Goal: Transaction & Acquisition: Purchase product/service

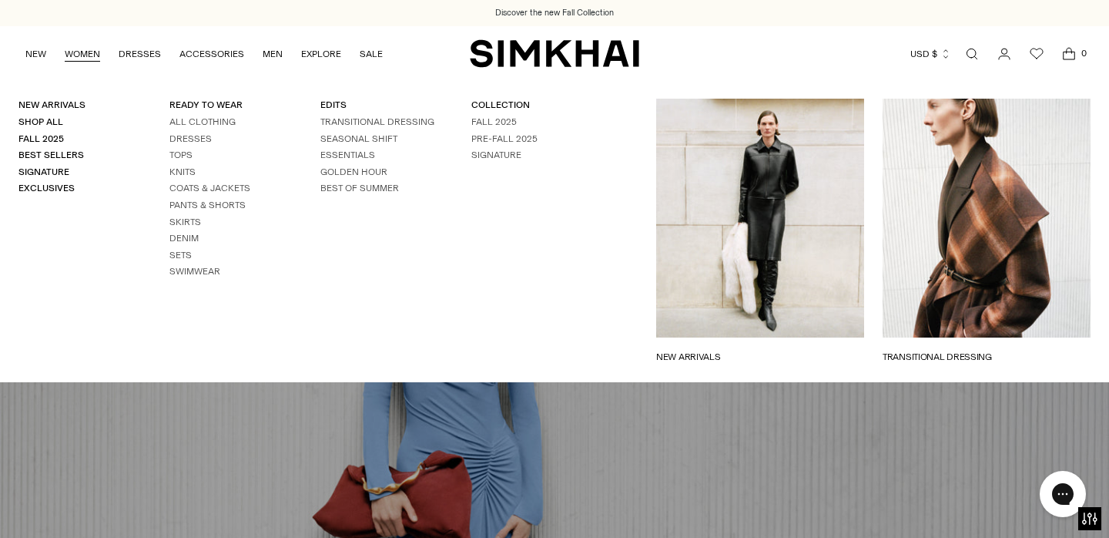
click at [78, 57] on link "WOMEN" at bounding box center [82, 54] width 35 height 34
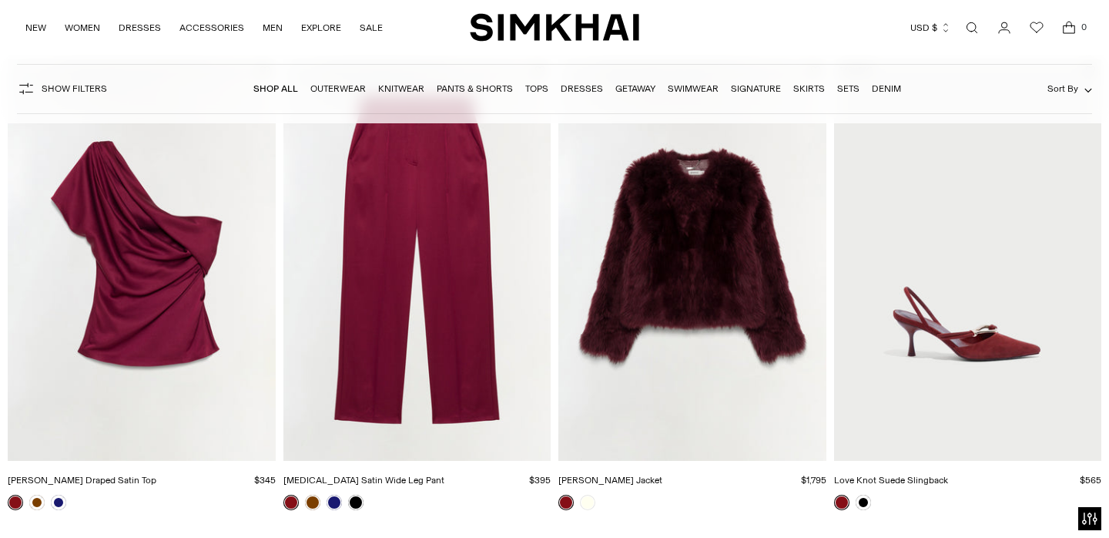
scroll to position [492, 0]
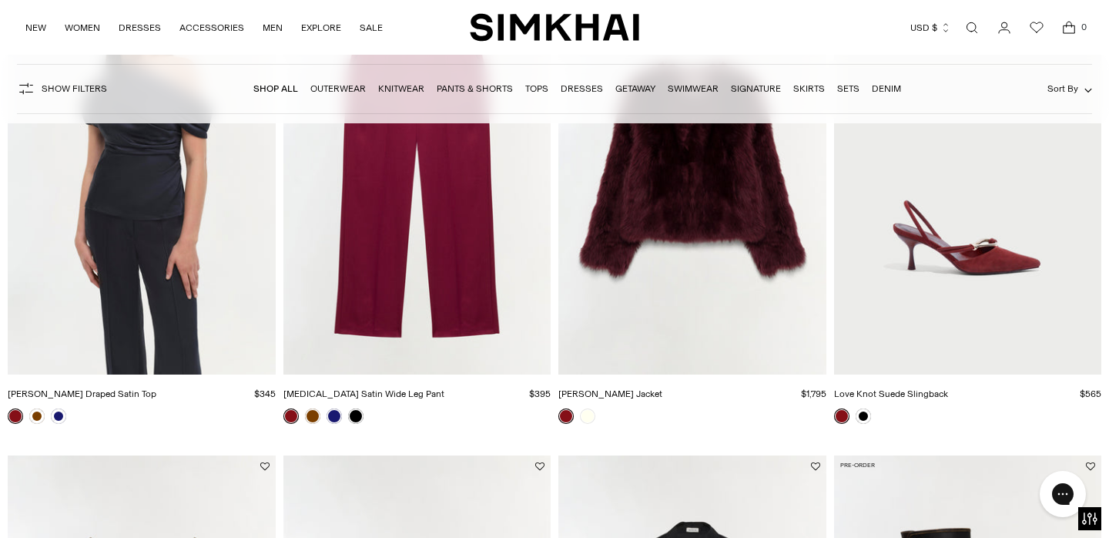
scroll to position [796, 0]
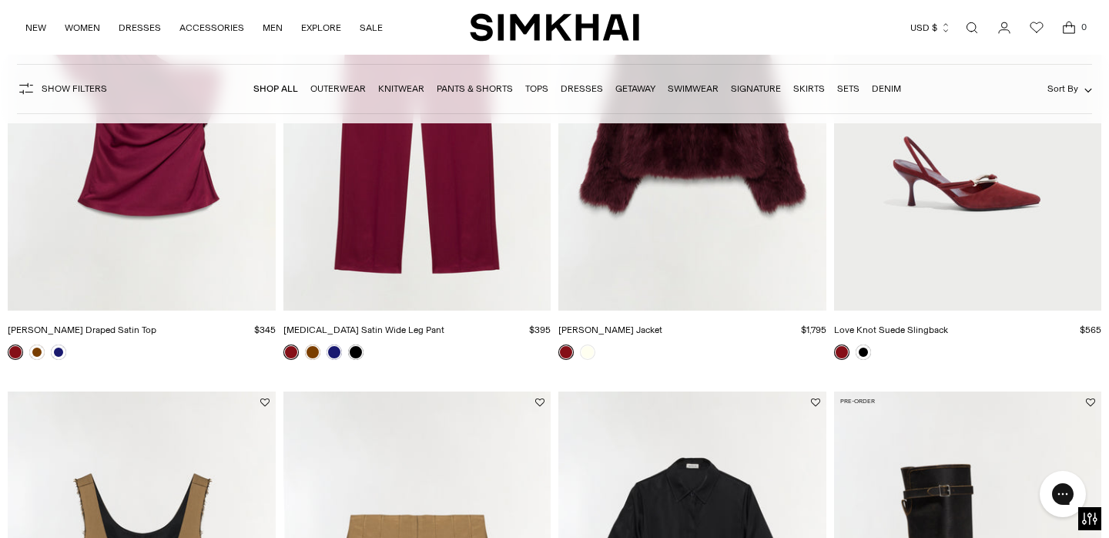
click at [15, 350] on link at bounding box center [15, 351] width 15 height 15
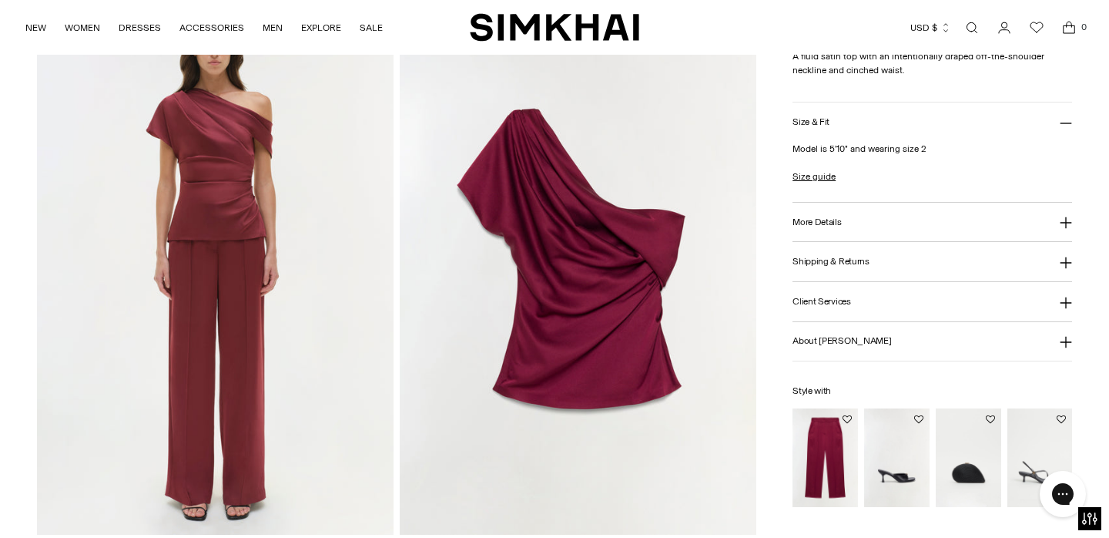
scroll to position [1195, 0]
click at [0, 0] on img "Kyra Satin Wide Leg Pant" at bounding box center [0, 0] width 0 height 0
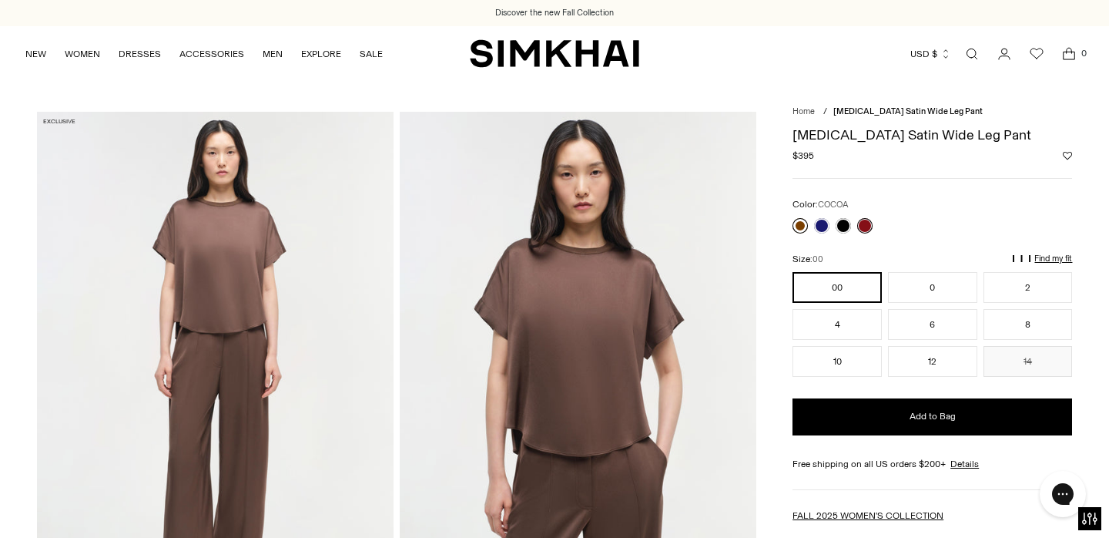
click at [798, 221] on link at bounding box center [800, 225] width 15 height 15
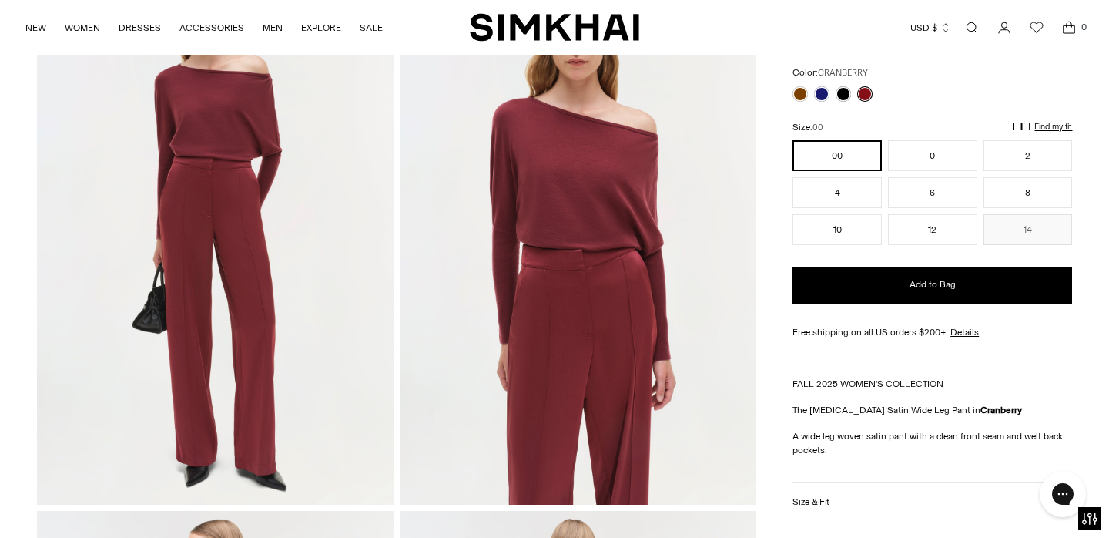
scroll to position [143, 0]
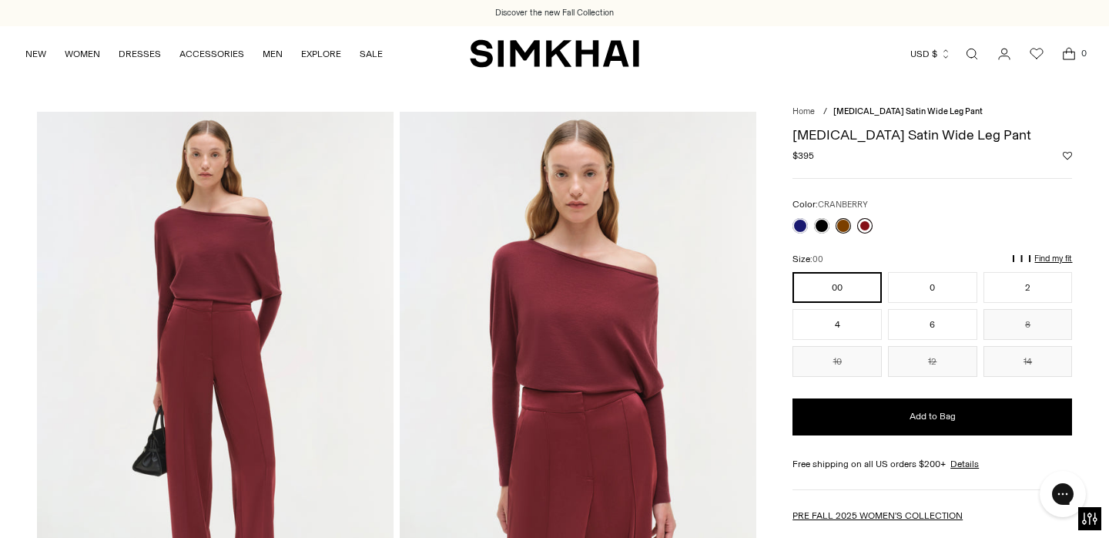
click at [866, 221] on link at bounding box center [864, 225] width 15 height 15
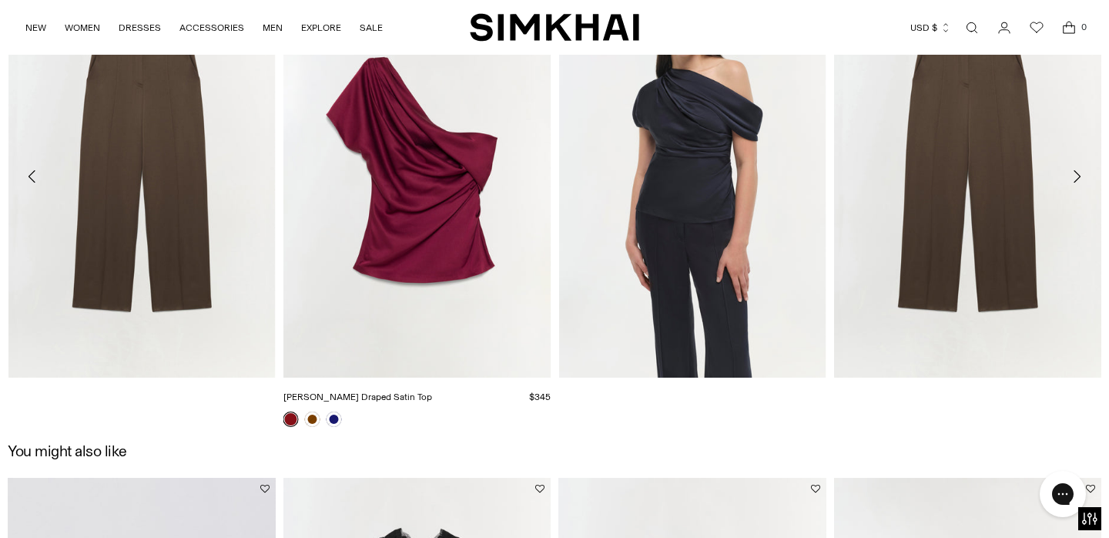
scroll to position [1848, 0]
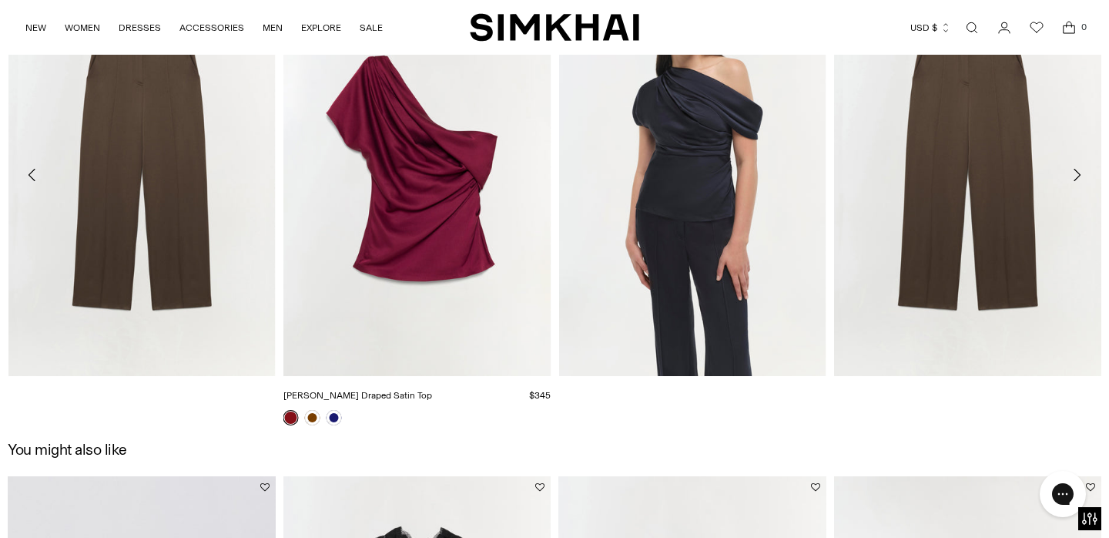
click at [0, 0] on img "Phoebe Draped Satin Top" at bounding box center [0, 0] width 0 height 0
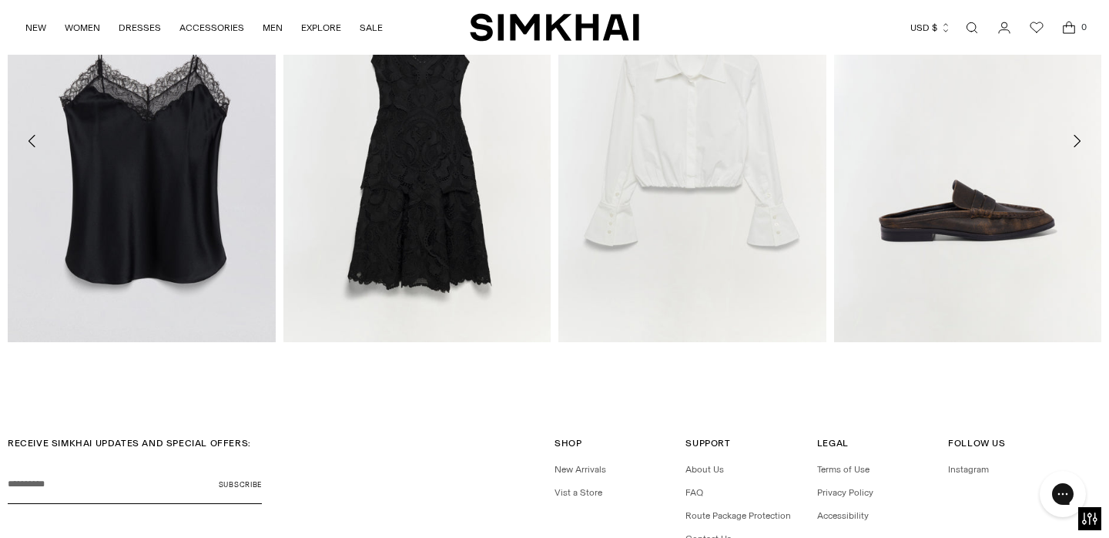
scroll to position [2538, 0]
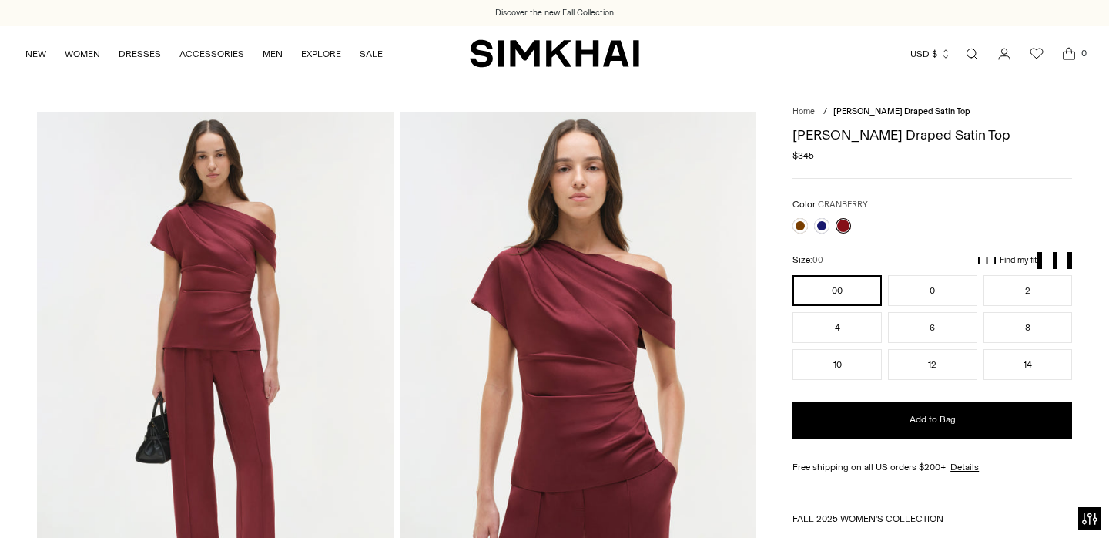
click at [568, 317] on img at bounding box center [578, 379] width 357 height 535
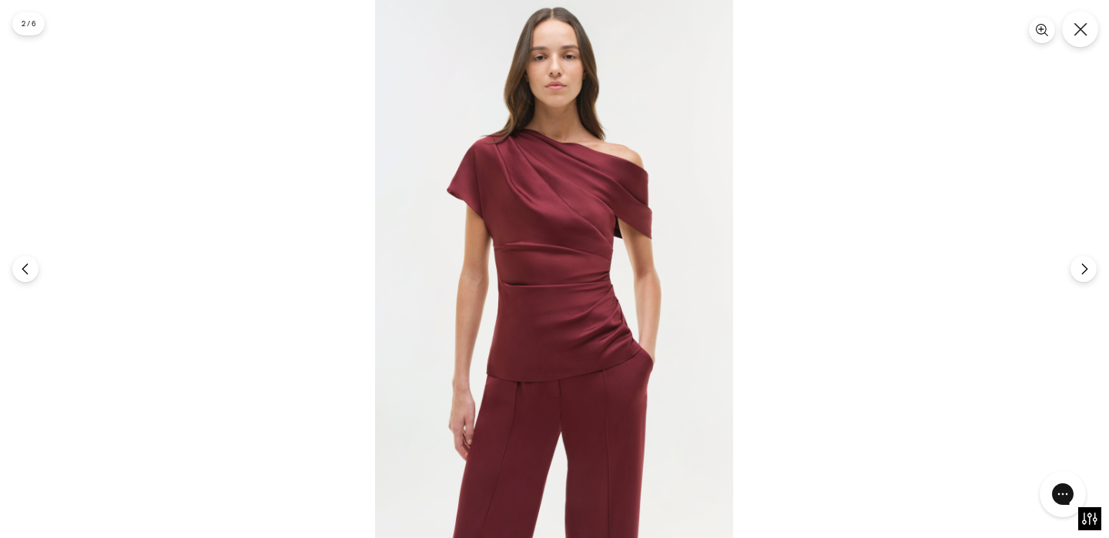
click at [1088, 26] on button "Close" at bounding box center [1080, 29] width 36 height 36
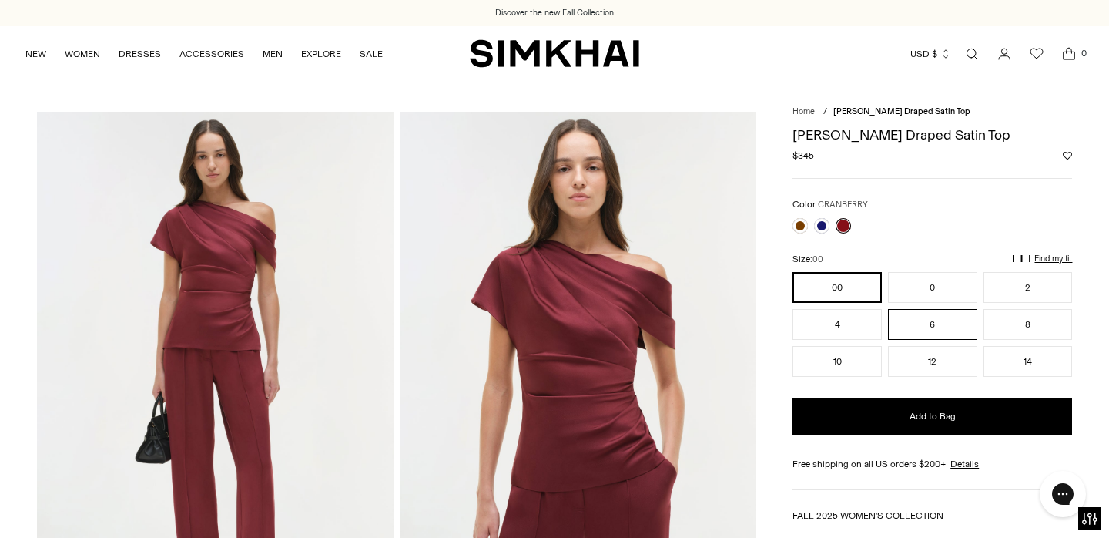
click at [927, 323] on button "6" at bounding box center [932, 324] width 89 height 31
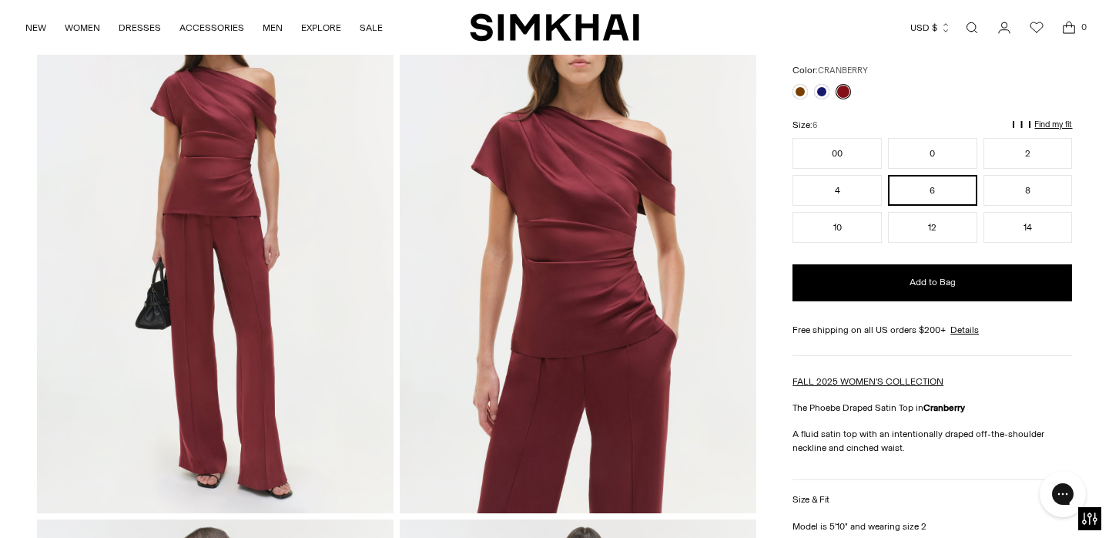
scroll to position [74, 0]
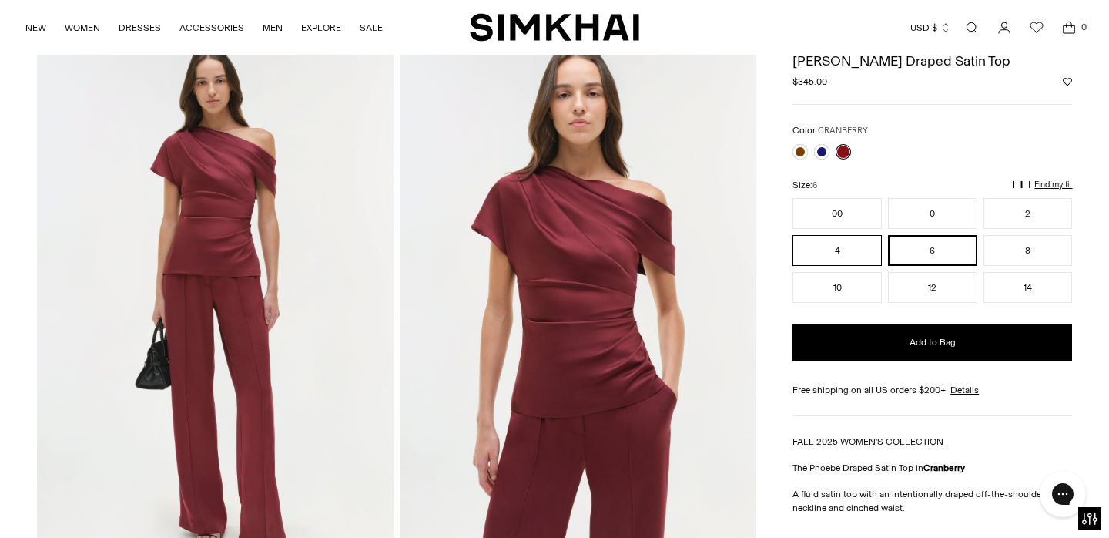
click at [826, 253] on button "4" at bounding box center [837, 250] width 89 height 31
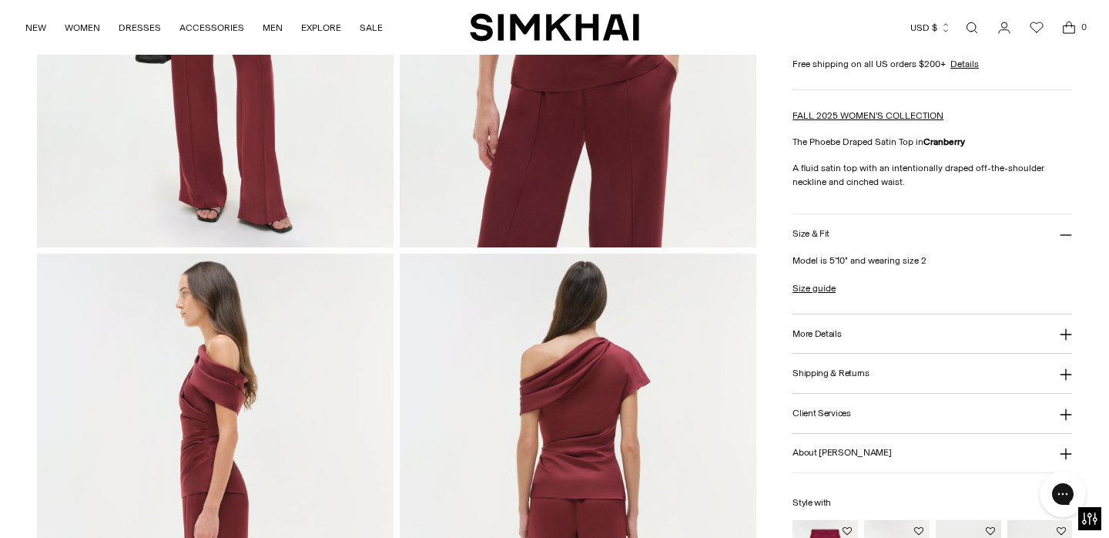
scroll to position [404, 0]
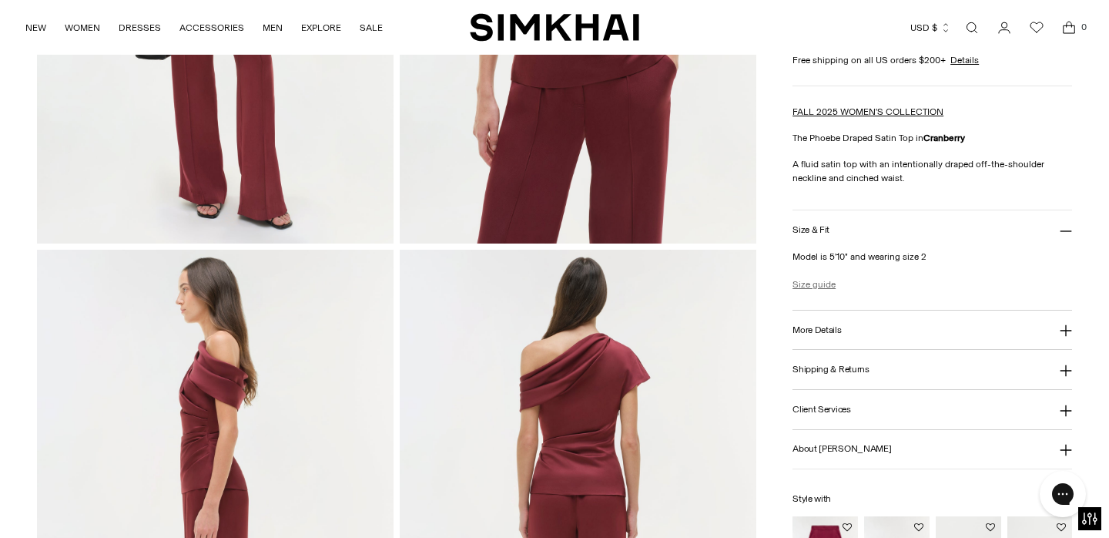
click at [819, 283] on link "Size guide" at bounding box center [814, 284] width 43 height 14
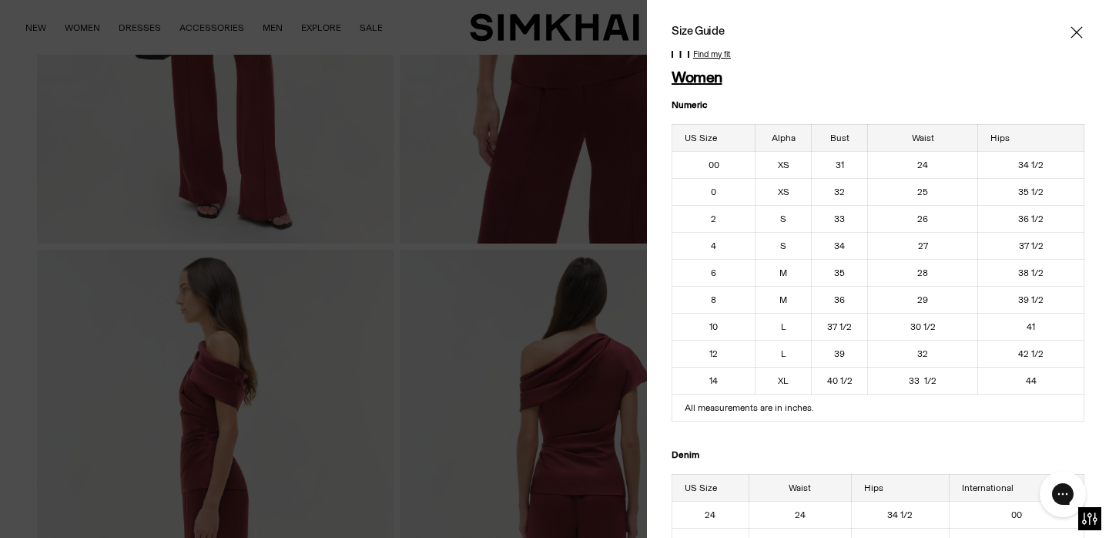
click at [152, 407] on div at bounding box center [554, 269] width 1109 height 538
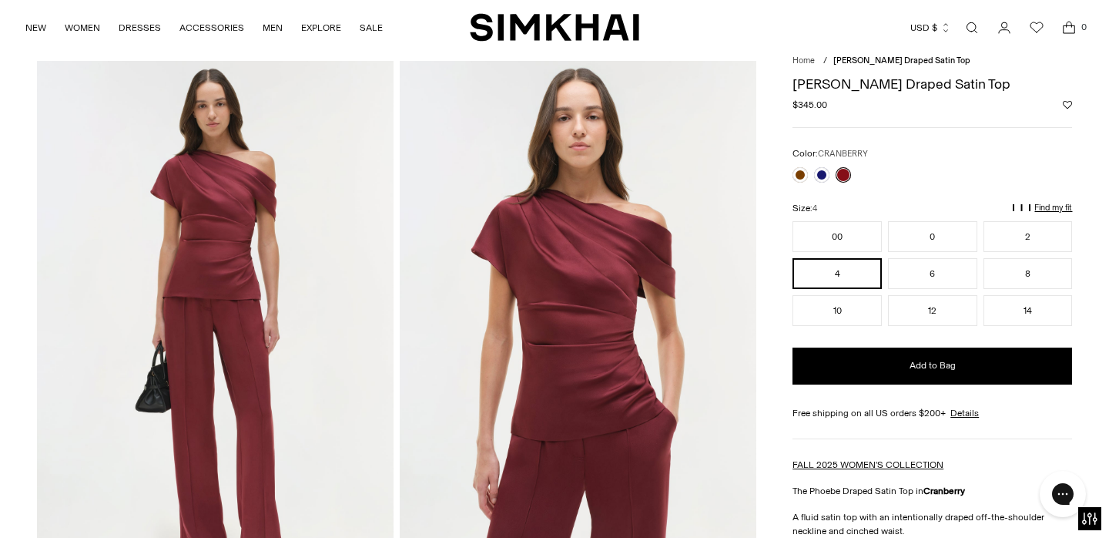
scroll to position [35, 0]
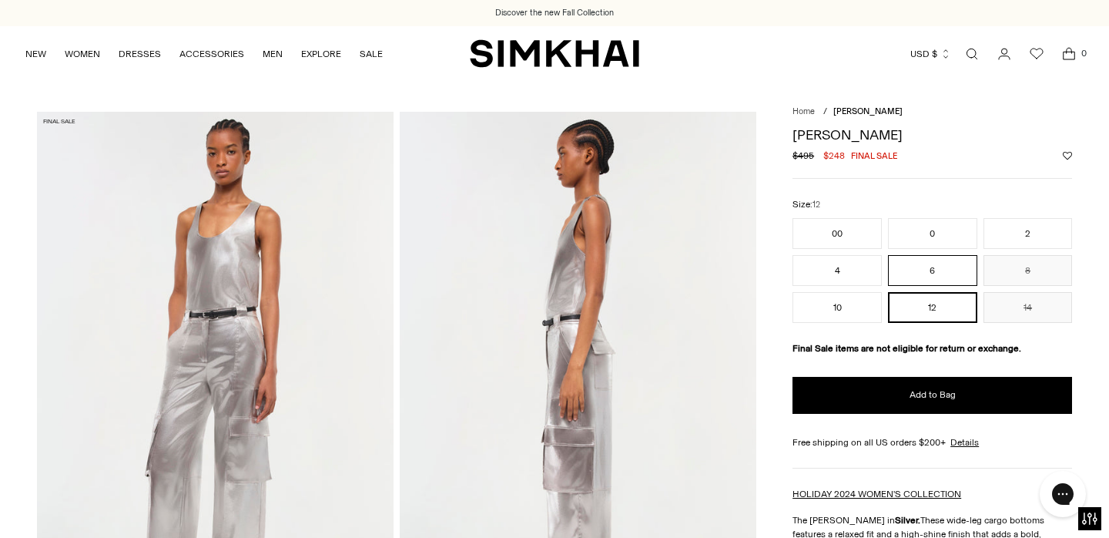
click at [940, 270] on button "6" at bounding box center [932, 270] width 89 height 31
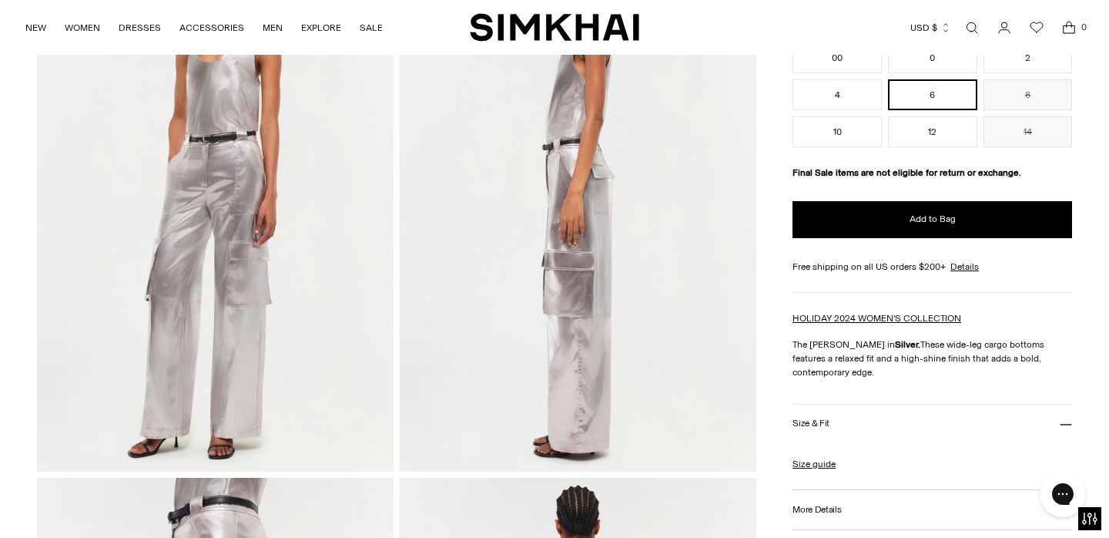
scroll to position [234, 0]
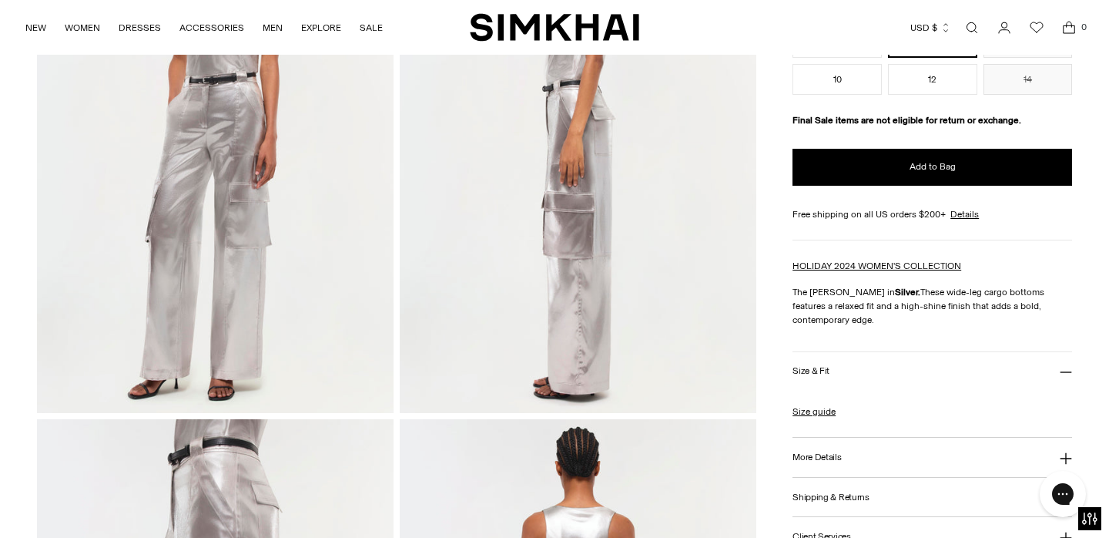
click at [802, 370] on h3 "Size & Fit" at bounding box center [811, 371] width 37 height 10
click at [806, 411] on link "Size guide" at bounding box center [814, 411] width 43 height 14
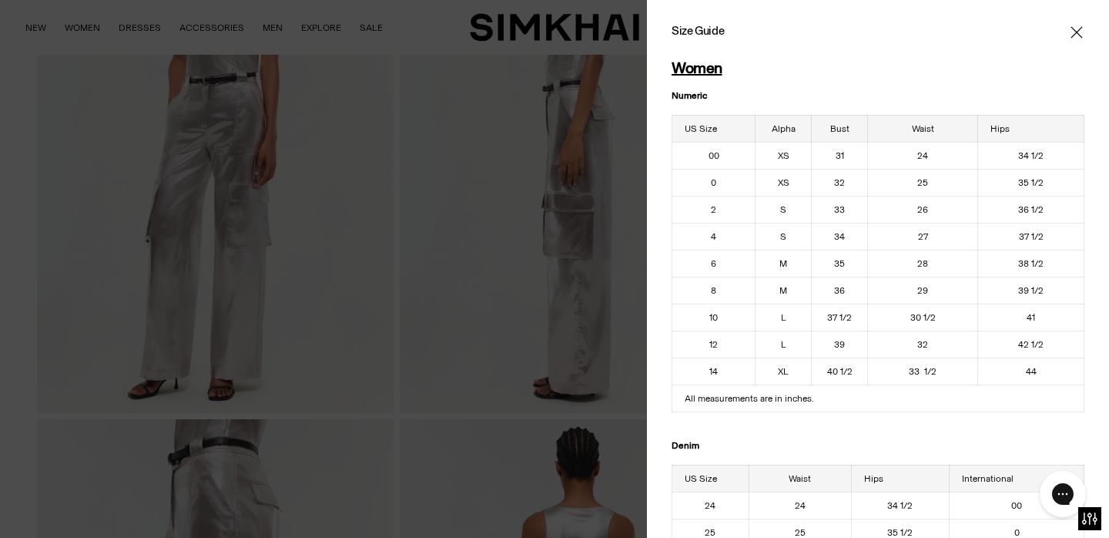
click at [906, 59] on h1 "Women" at bounding box center [878, 67] width 413 height 17
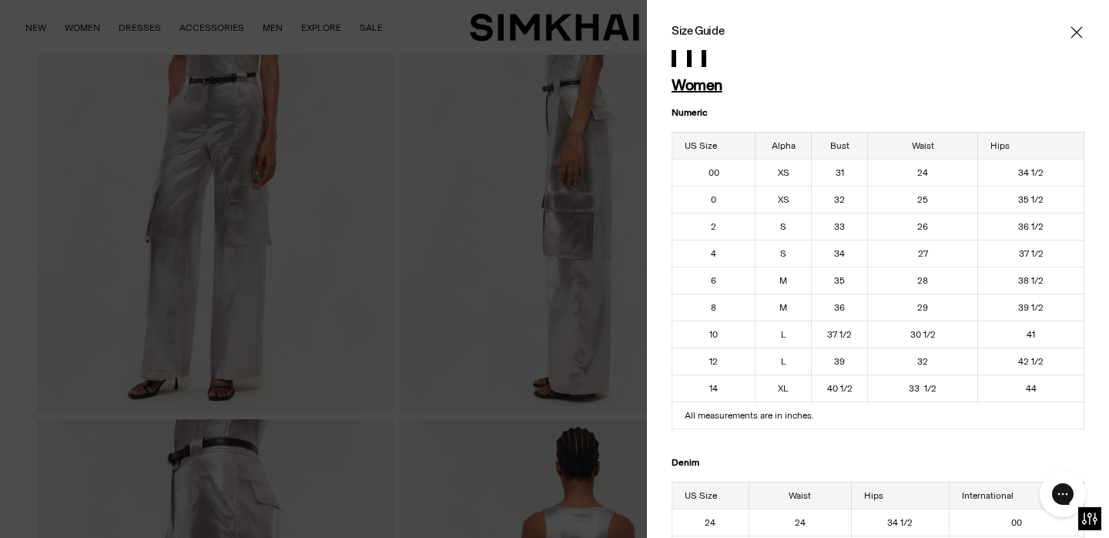
click at [1077, 31] on icon "Close" at bounding box center [1077, 32] width 12 height 12
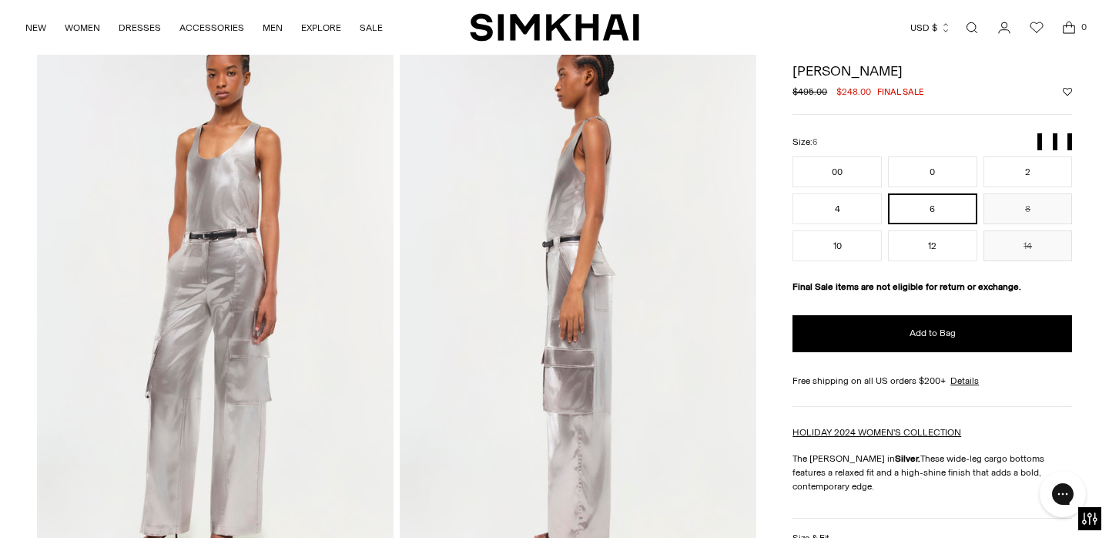
scroll to position [51, 0]
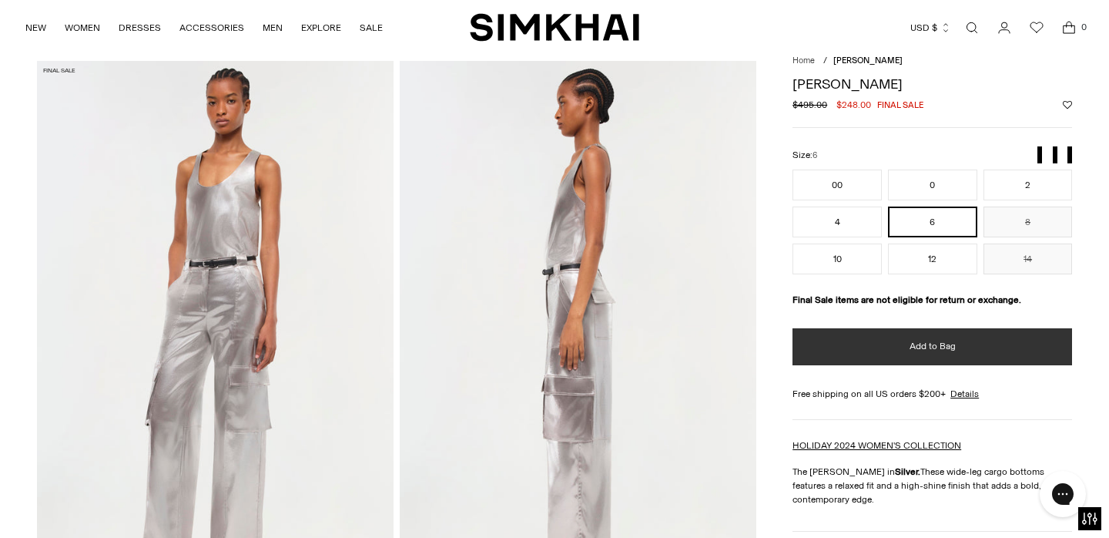
click at [910, 350] on span "Add to Bag" at bounding box center [933, 346] width 46 height 13
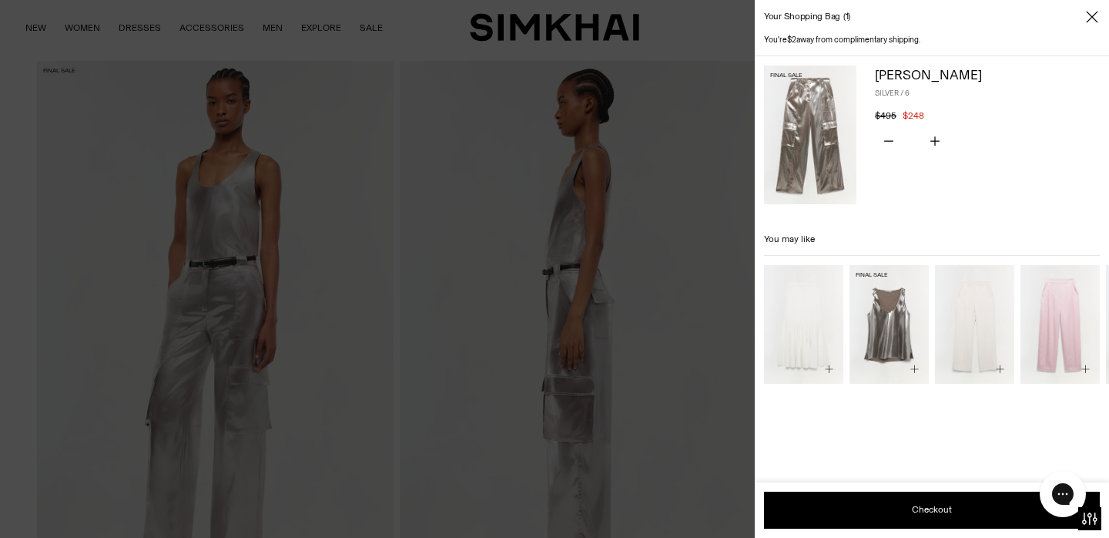
click at [0, 0] on img "Kamari Tank" at bounding box center [0, 0] width 0 height 0
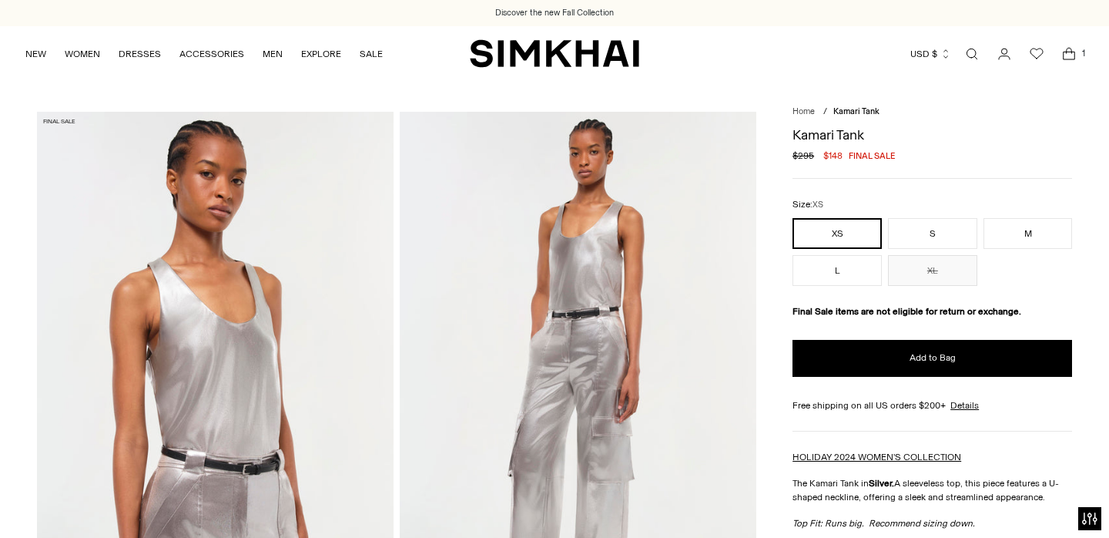
click at [233, 370] on img at bounding box center [215, 379] width 357 height 535
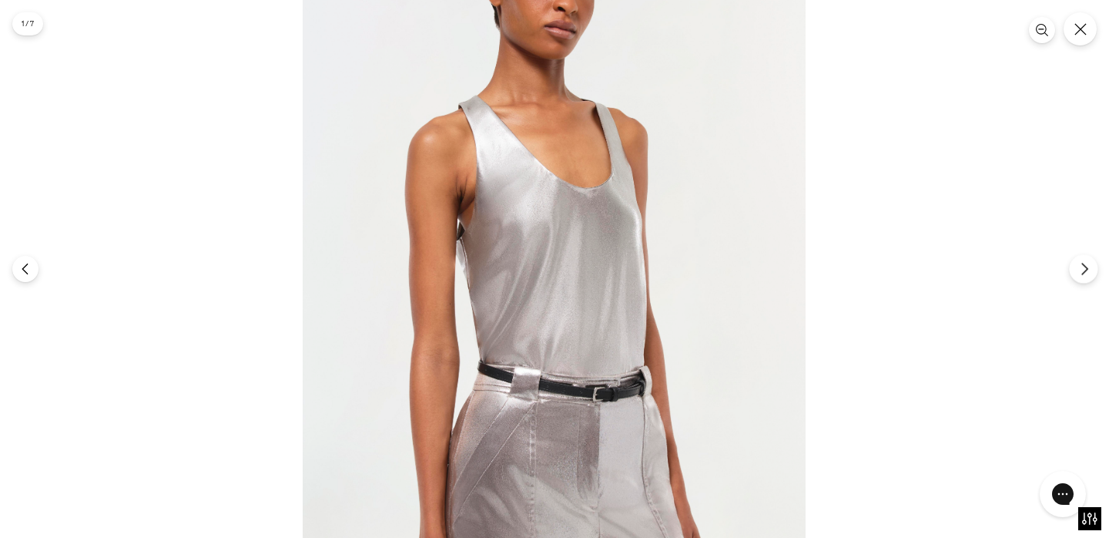
click at [1090, 276] on button "Next" at bounding box center [1083, 268] width 28 height 28
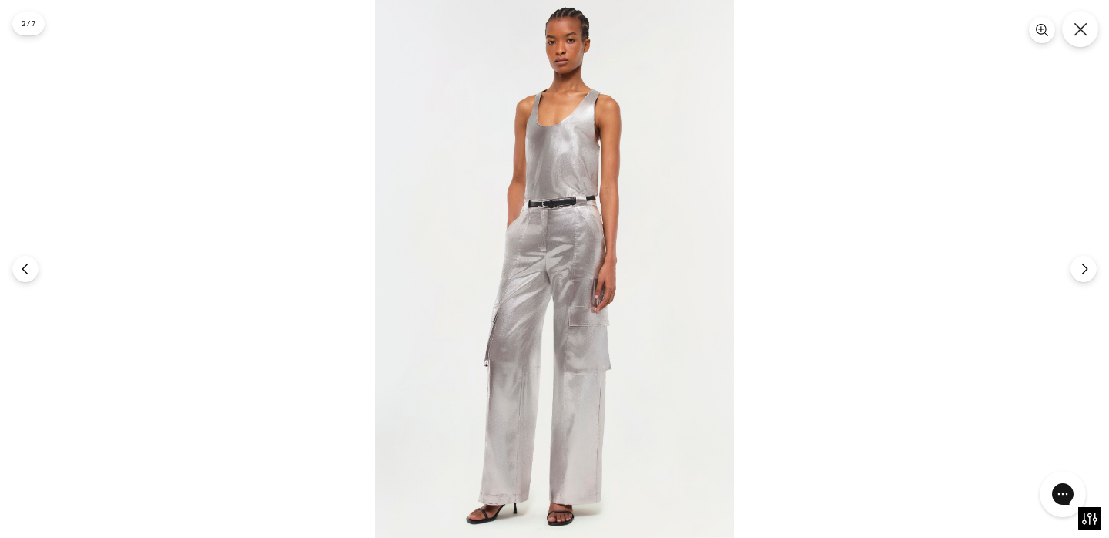
click at [1082, 28] on icon "Close" at bounding box center [1081, 29] width 14 height 14
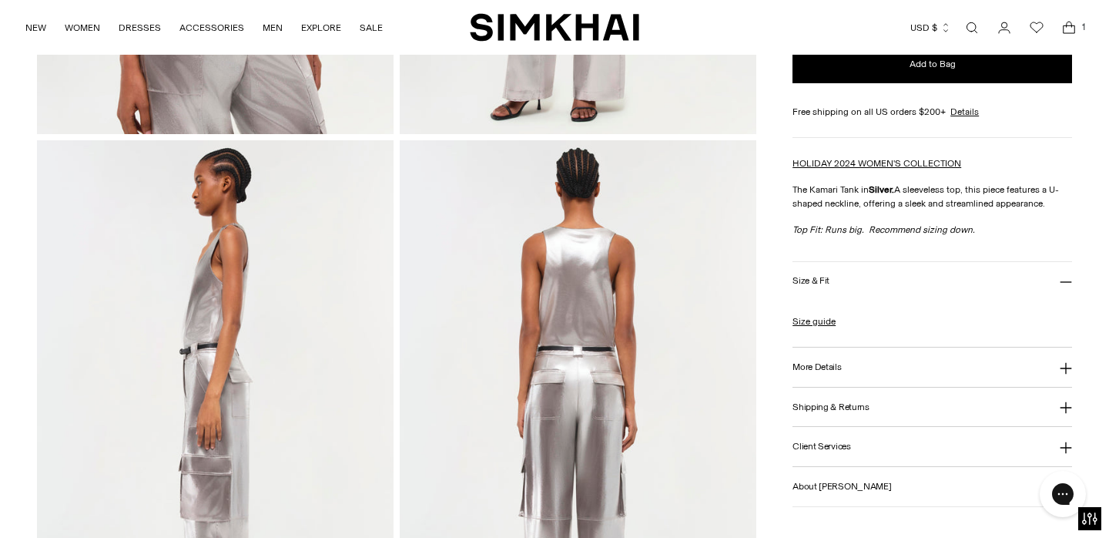
scroll to position [519, 0]
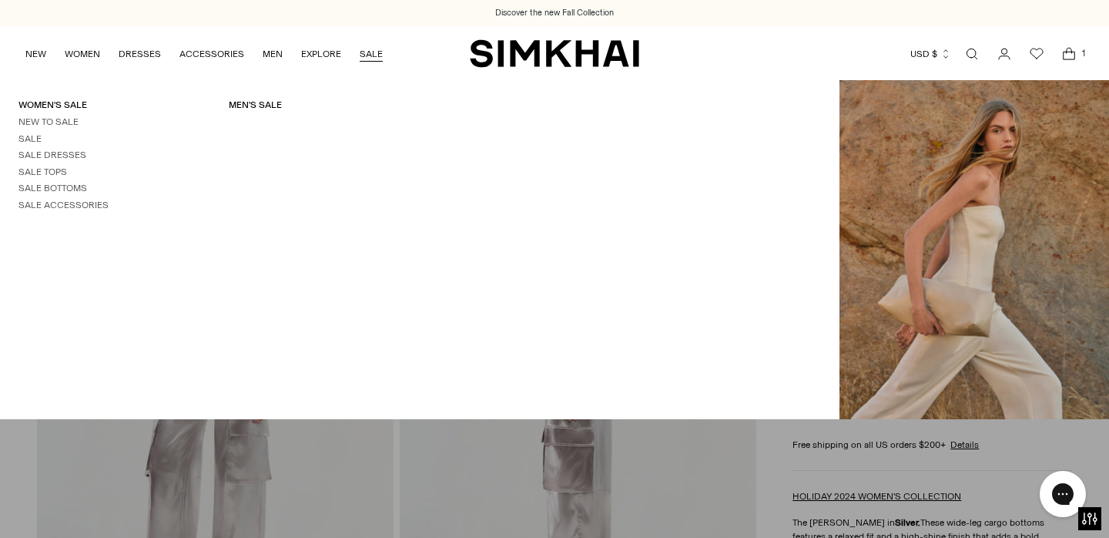
click at [374, 51] on link "SALE" at bounding box center [371, 54] width 23 height 34
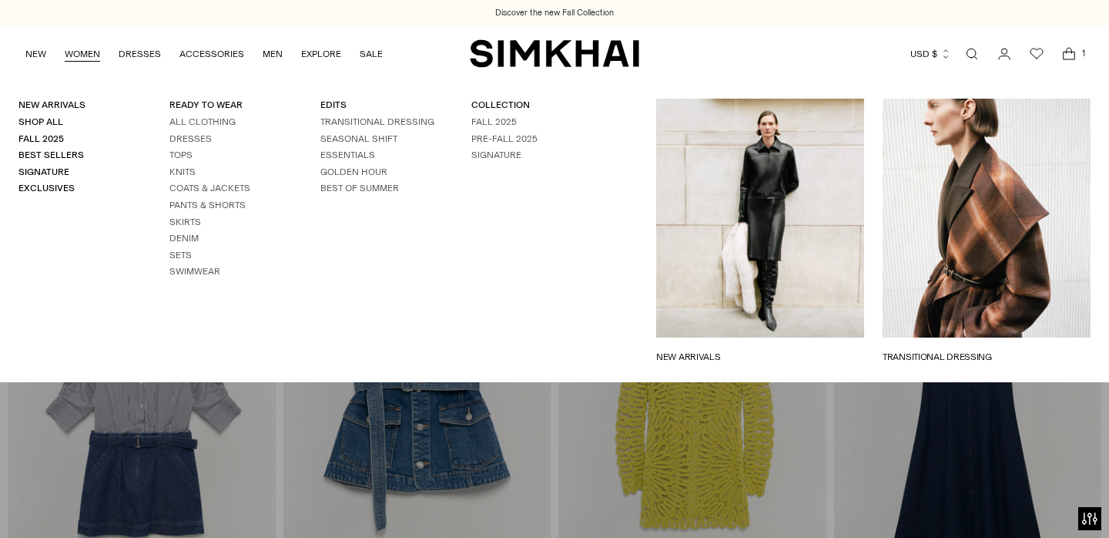
click at [83, 52] on link "WOMEN" at bounding box center [82, 54] width 35 height 34
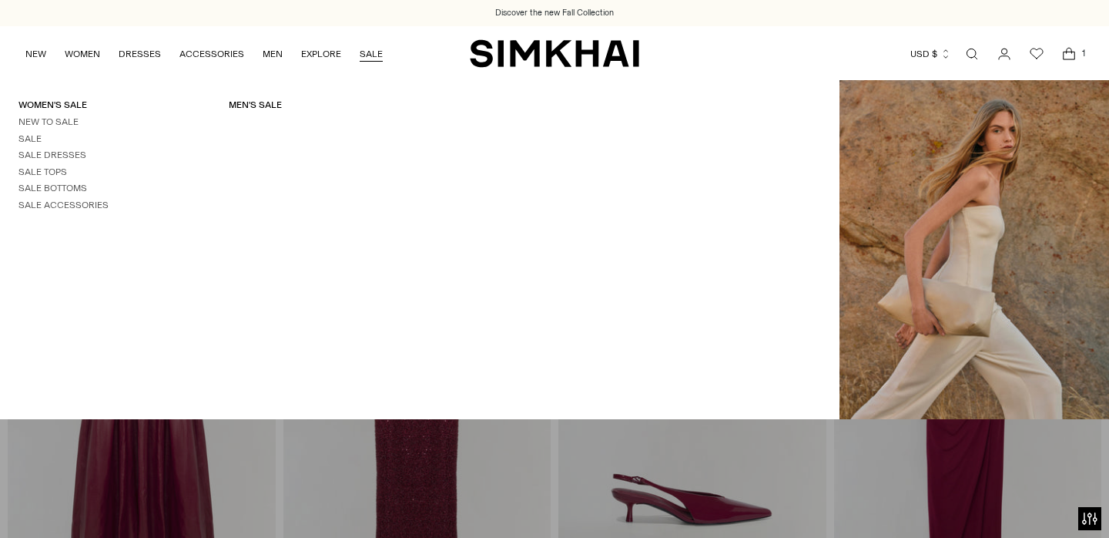
click at [366, 53] on link "SALE" at bounding box center [371, 54] width 23 height 34
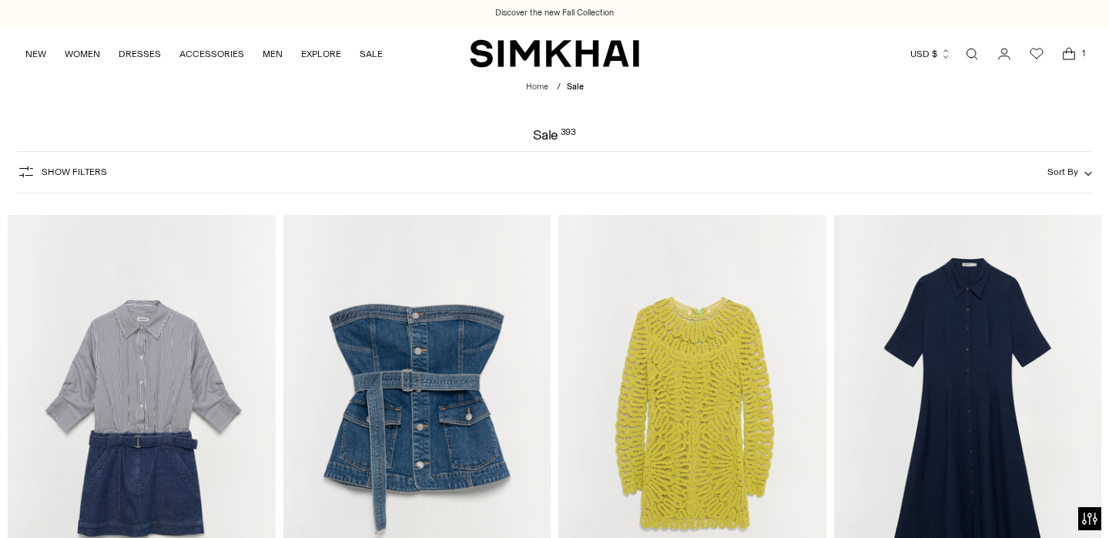
click at [84, 170] on span "Show Filters" at bounding box center [74, 171] width 65 height 11
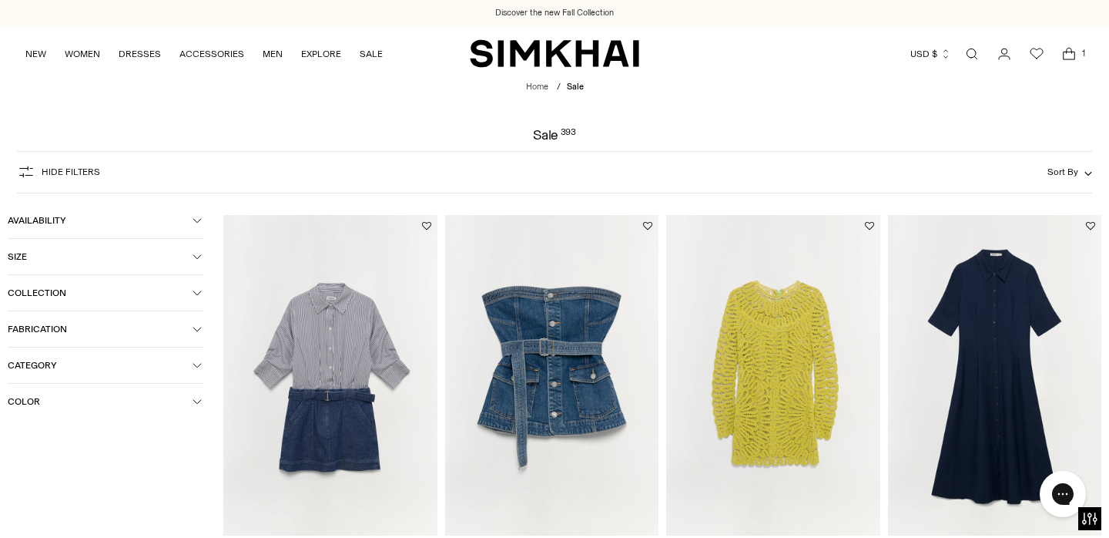
click at [37, 215] on span "Availability" at bounding box center [100, 220] width 185 height 11
click at [35, 248] on span "In stock" at bounding box center [41, 248] width 42 height 14
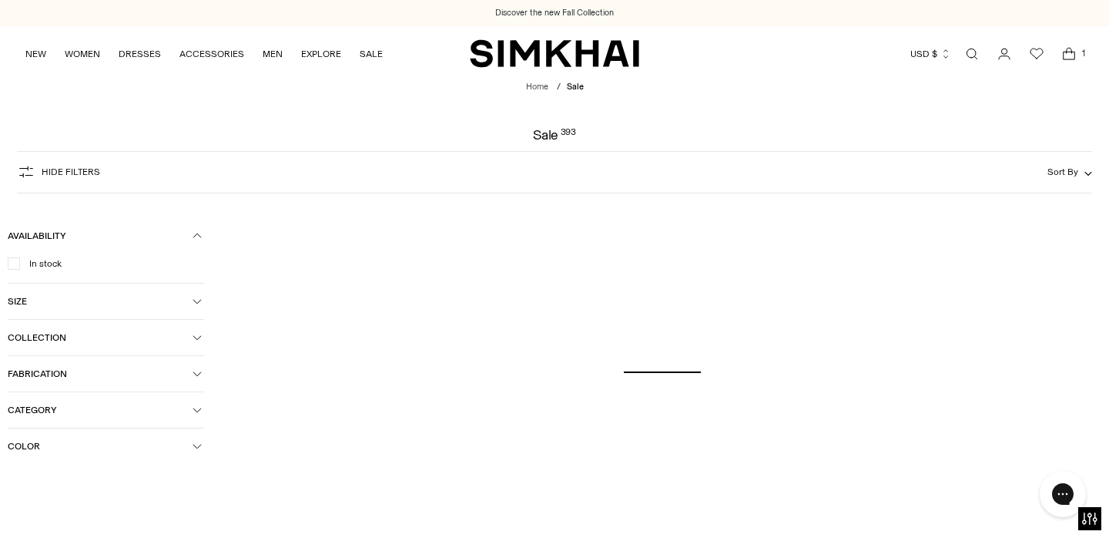
click at [118, 203] on div "Clear all" at bounding box center [555, 205] width 1042 height 12
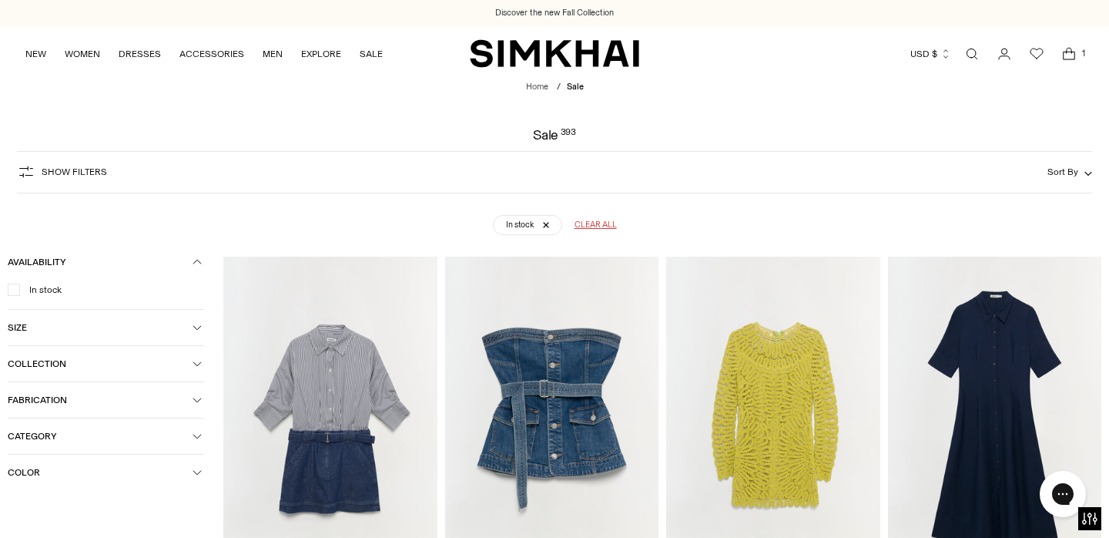
scroll to position [114, 0]
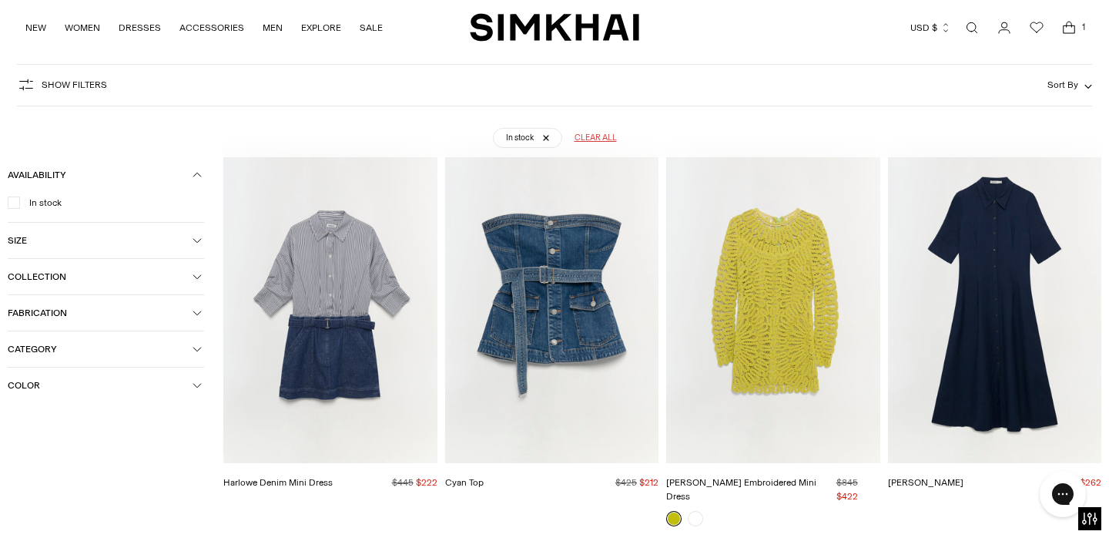
click at [43, 346] on span "Category" at bounding box center [100, 349] width 185 height 11
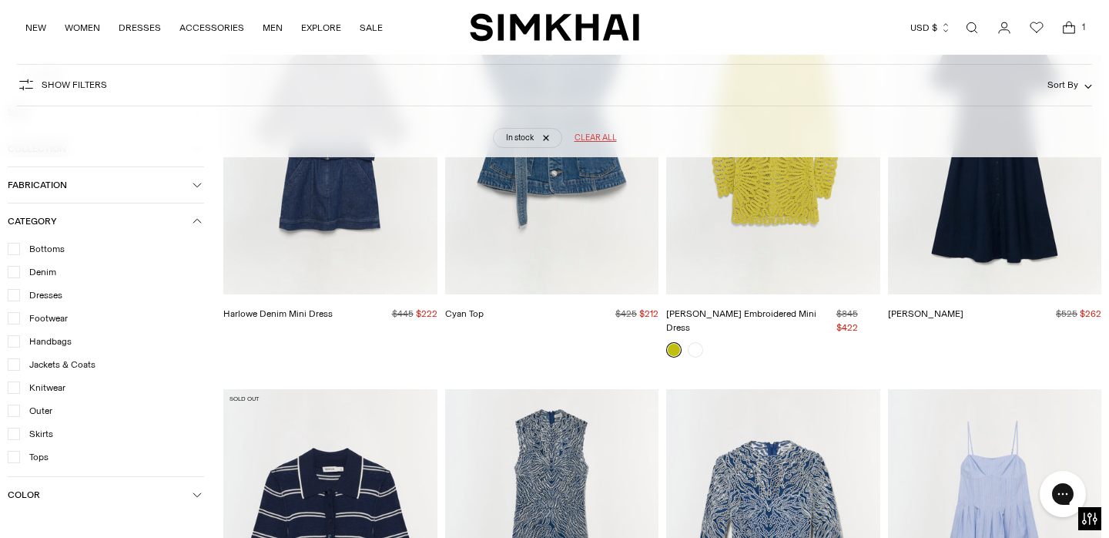
scroll to position [313, 0]
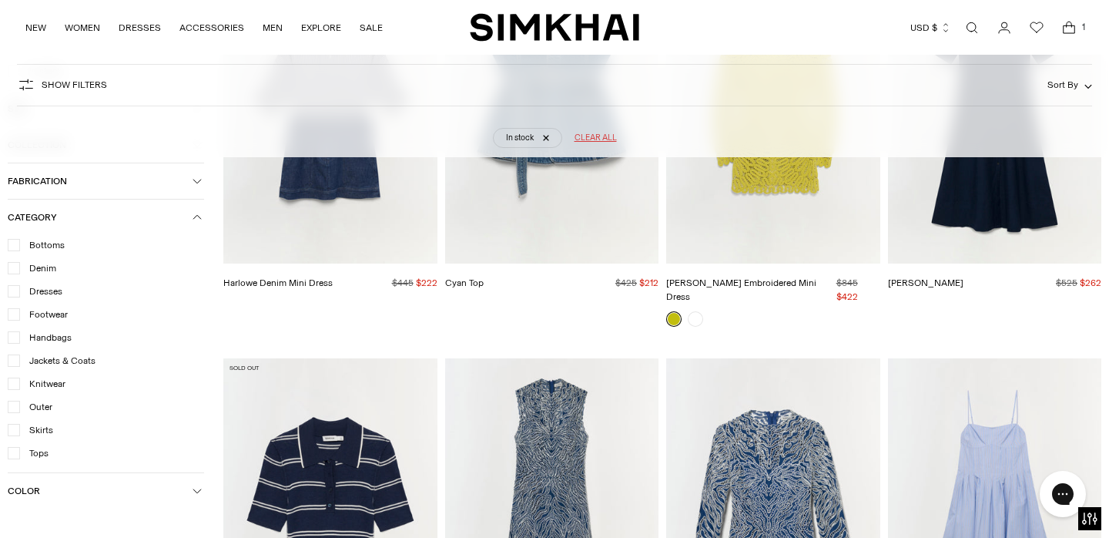
click at [16, 296] on div at bounding box center [14, 291] width 12 height 12
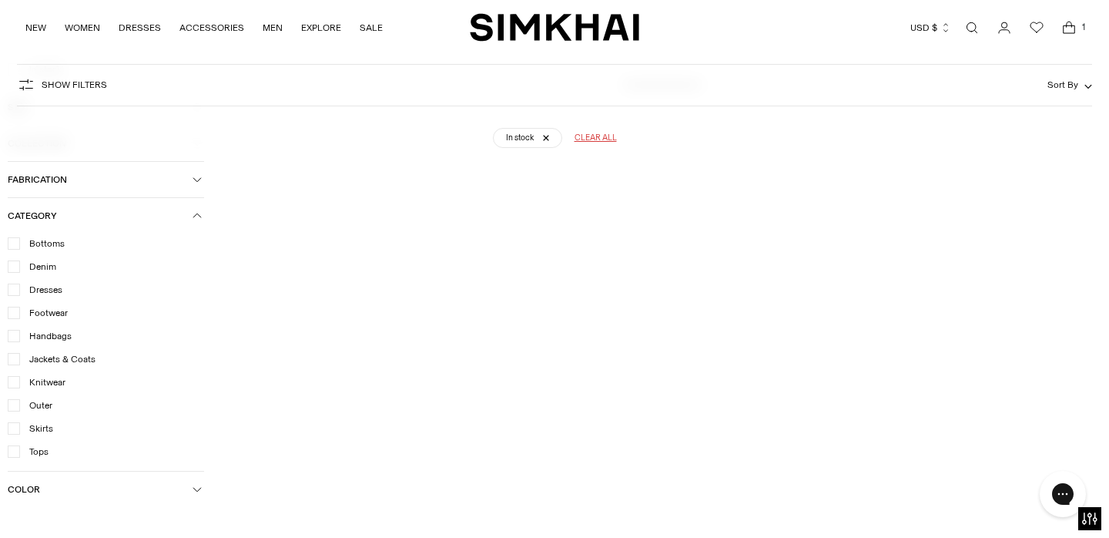
scroll to position [370, 0]
click at [13, 448] on icon at bounding box center [14, 451] width 8 height 8
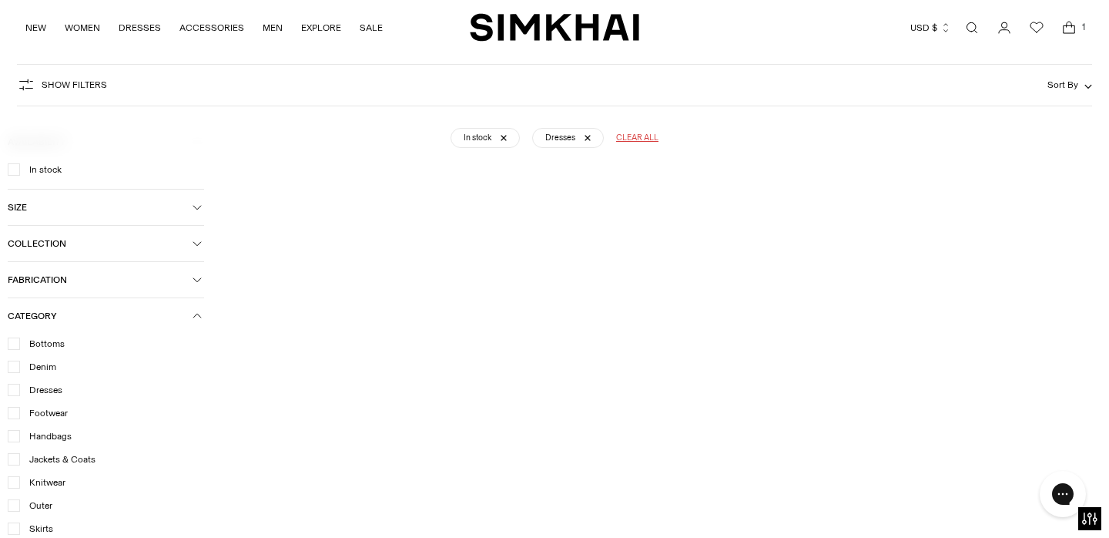
scroll to position [114, 0]
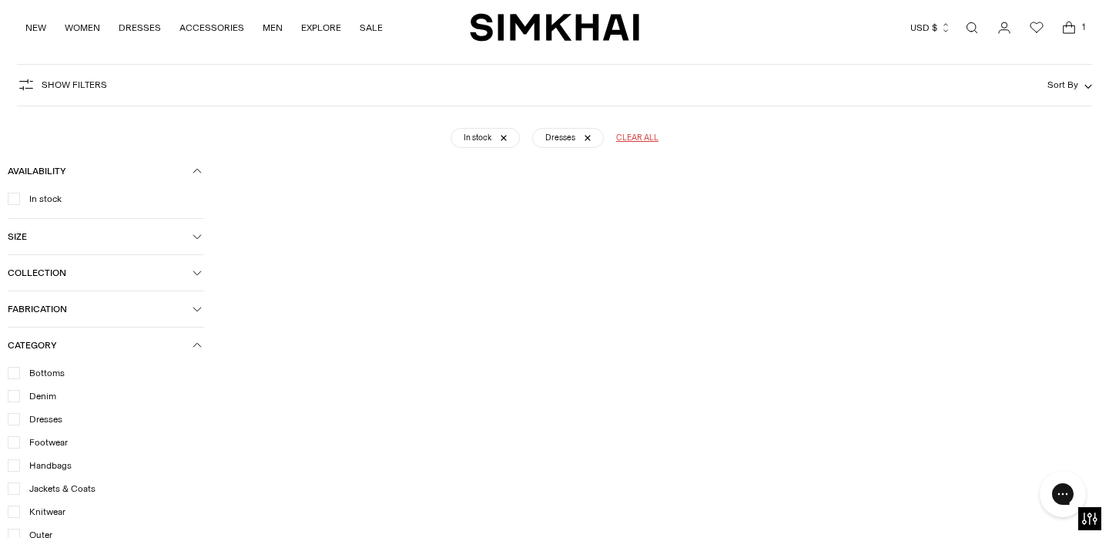
click at [15, 368] on div at bounding box center [14, 373] width 12 height 12
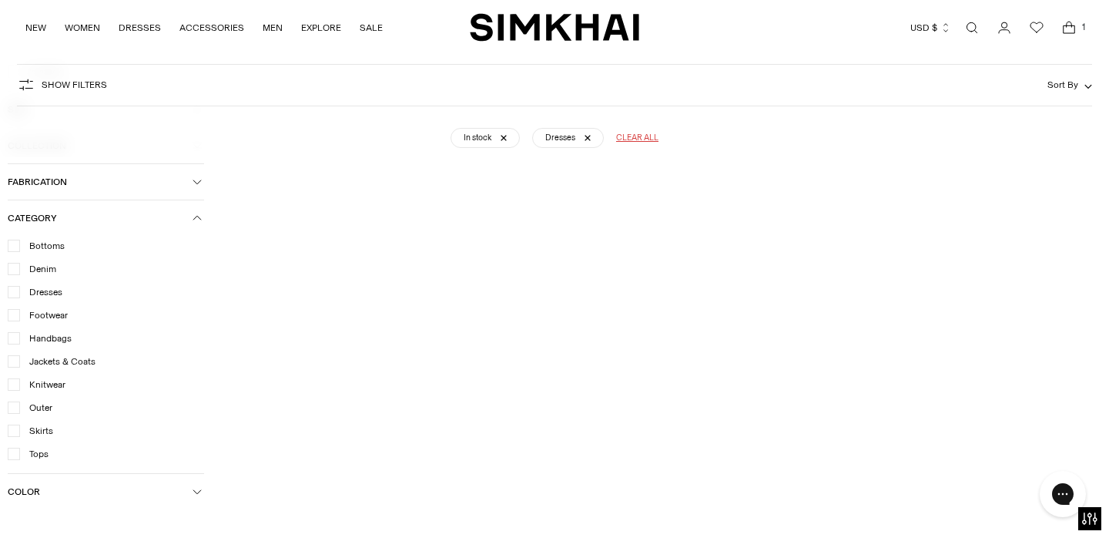
scroll to position [498, 0]
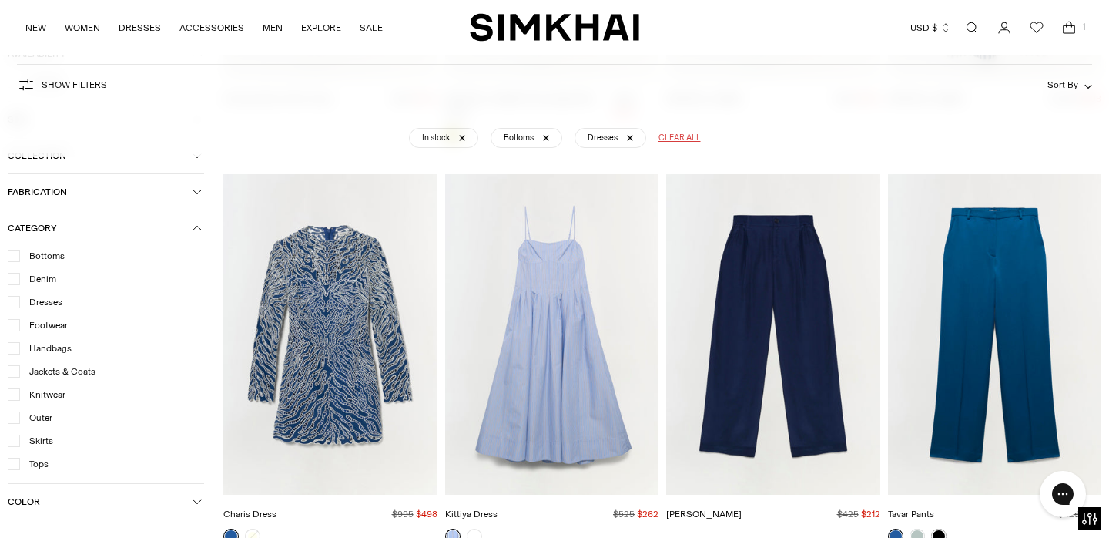
scroll to position [573, 0]
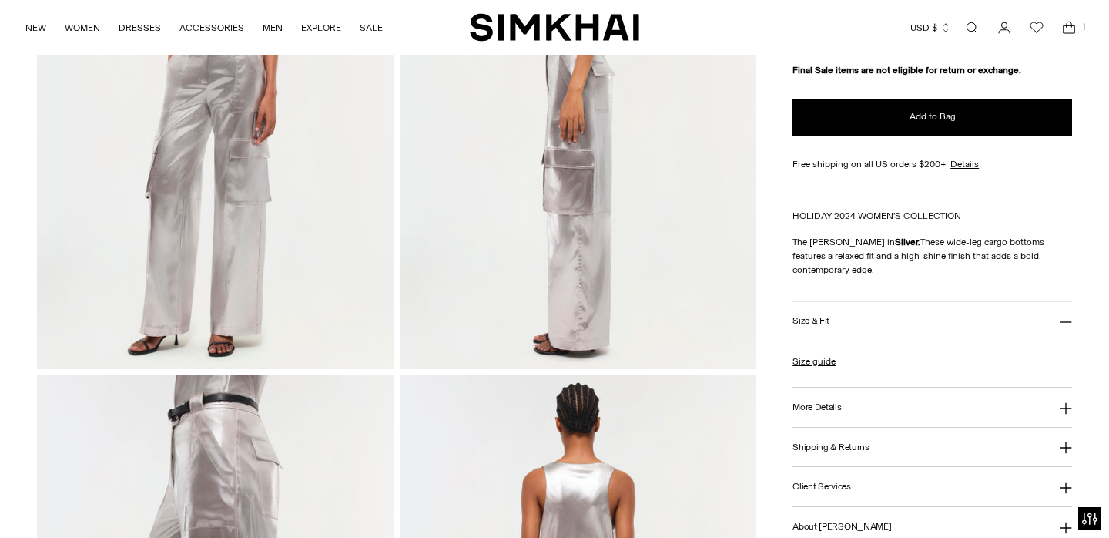
scroll to position [278, 0]
click at [801, 407] on h3 "More Details" at bounding box center [817, 407] width 49 height 10
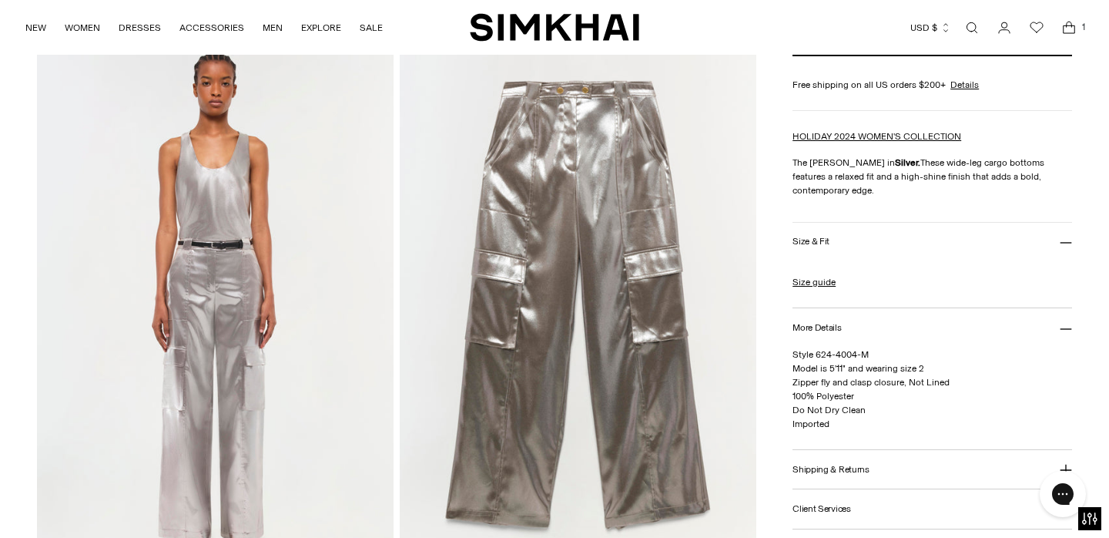
scroll to position [1155, 0]
